Goal: Task Accomplishment & Management: Manage account settings

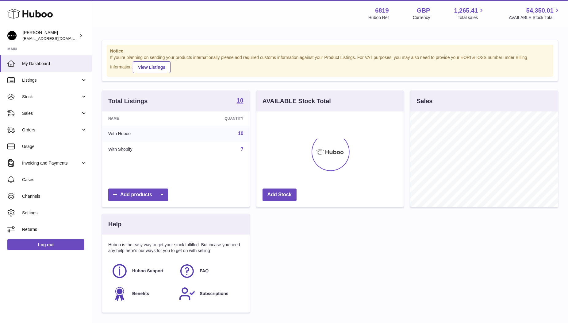
scroll to position [95, 148]
click at [30, 99] on link "Stock" at bounding box center [46, 96] width 92 height 17
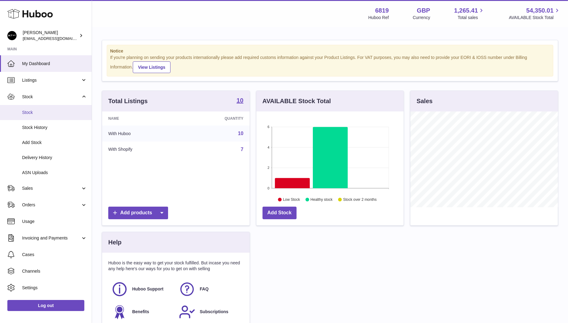
click at [32, 113] on span "Stock" at bounding box center [54, 113] width 65 height 6
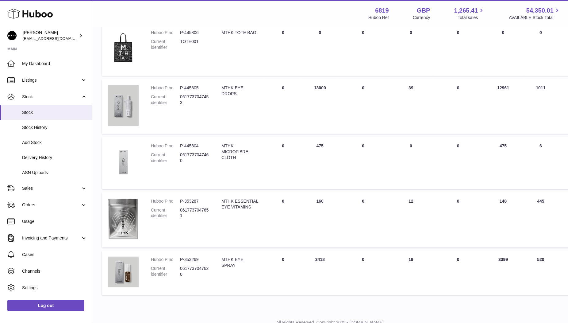
scroll to position [382, 0]
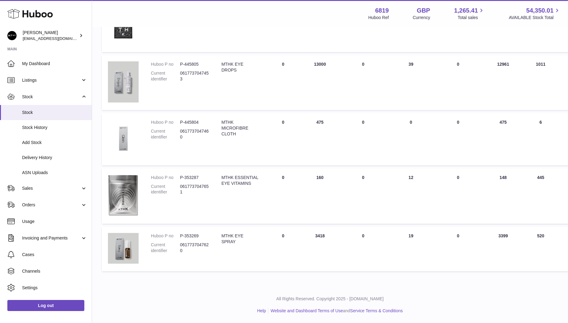
click at [208, 231] on td "Huboo P no P-353269 Current identifier 0617737047620" at bounding box center [180, 249] width 71 height 44
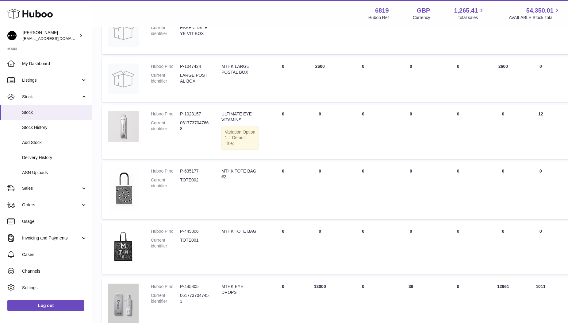
click at [208, 231] on dd "P-445806" at bounding box center [194, 231] width 29 height 6
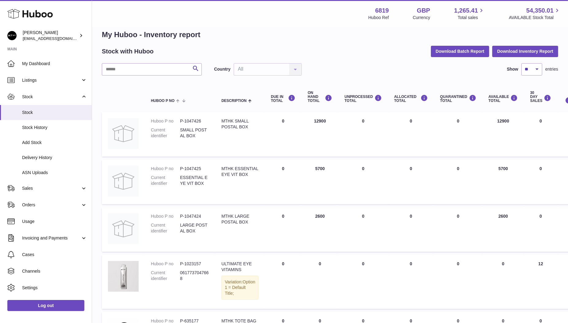
scroll to position [0, 0]
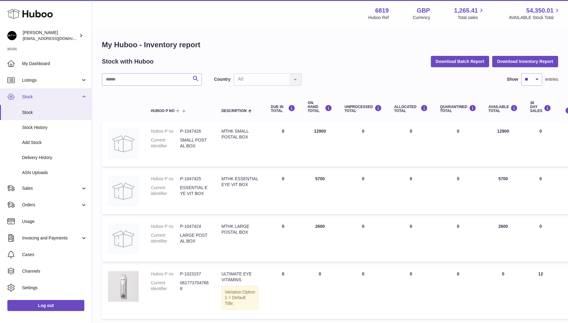
click at [38, 96] on span "Stock" at bounding box center [51, 97] width 59 height 6
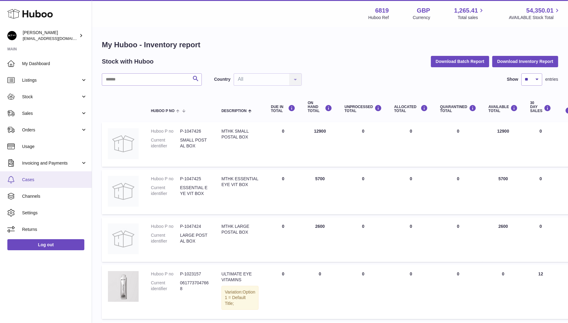
click at [38, 181] on span "Cases" at bounding box center [54, 180] width 65 height 6
